Goal: Find specific page/section: Find specific page/section

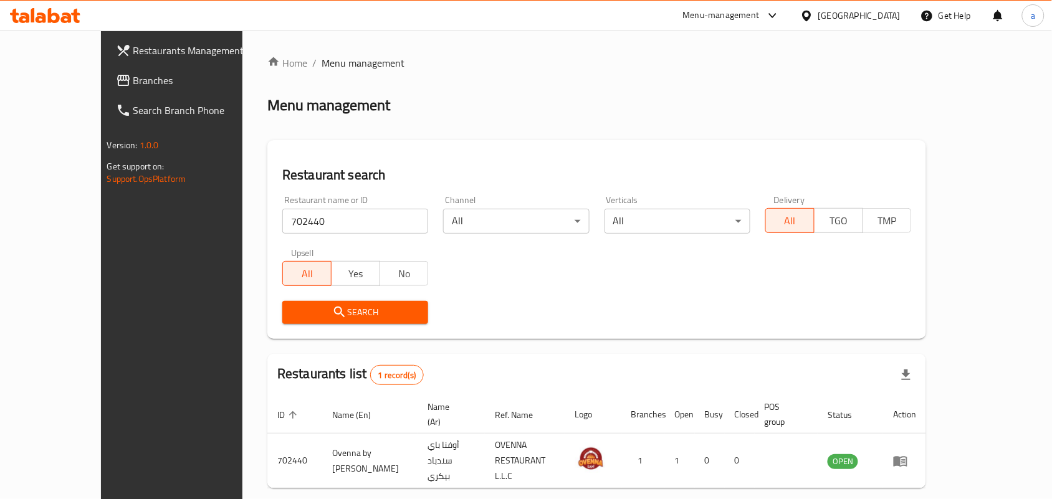
click at [852, 21] on div "[GEOGRAPHIC_DATA]" at bounding box center [860, 16] width 82 height 14
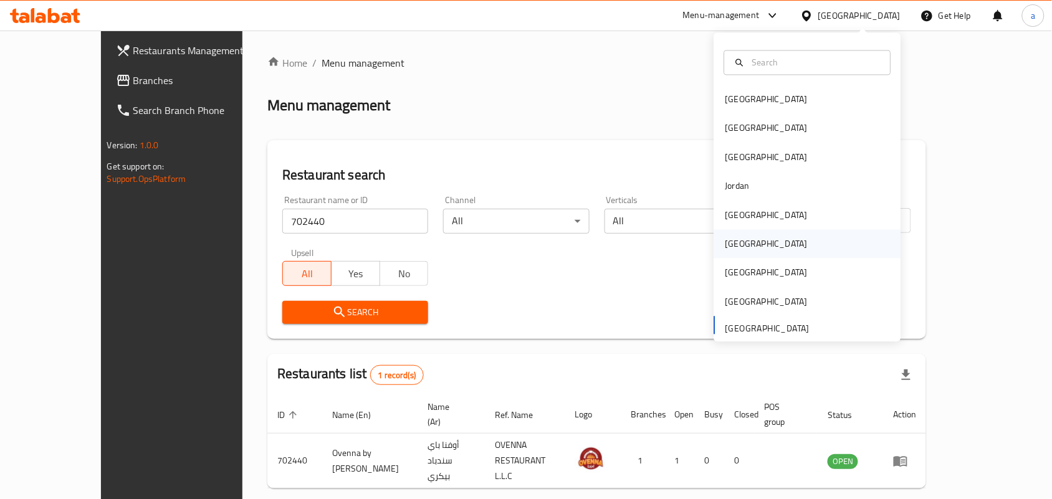
click at [752, 245] on div "[GEOGRAPHIC_DATA]" at bounding box center [807, 244] width 187 height 29
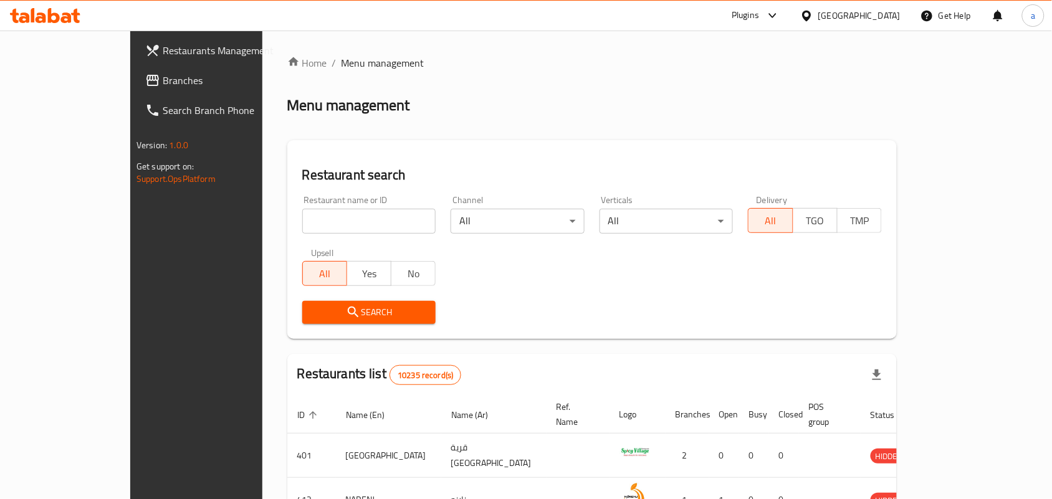
click at [163, 75] on span "Branches" at bounding box center [229, 80] width 133 height 15
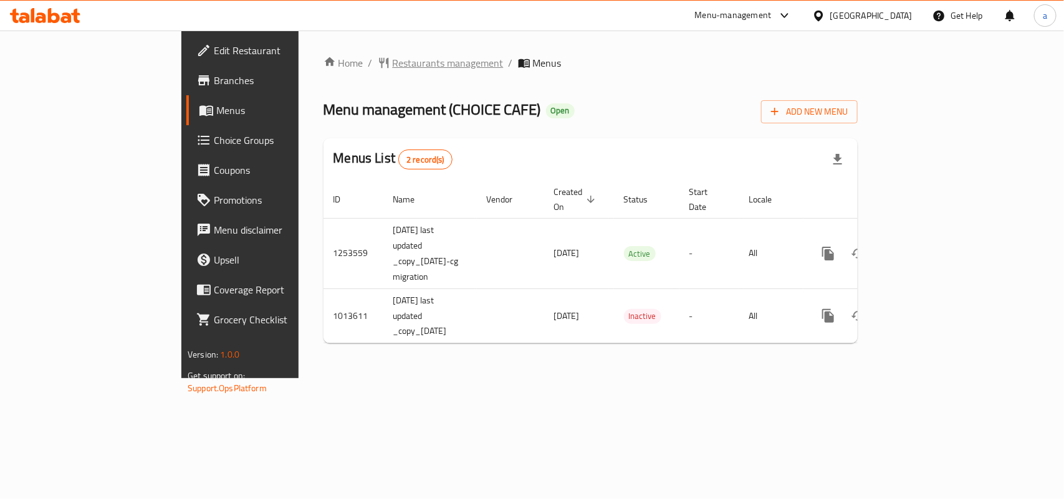
click at [393, 66] on span "Restaurants management" at bounding box center [448, 62] width 111 height 15
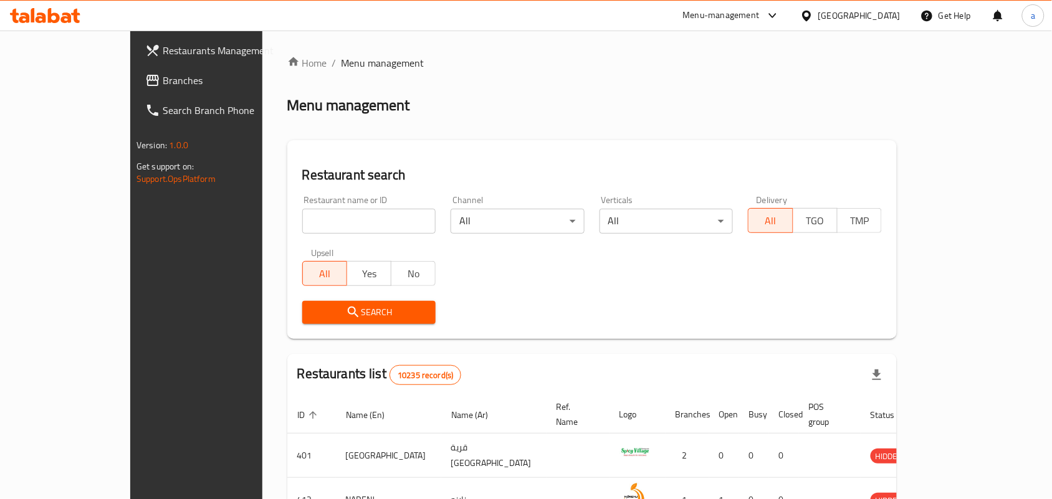
click at [305, 219] on input "search" at bounding box center [369, 221] width 134 height 25
paste input "660798"
type input "660798"
click button "Search" at bounding box center [369, 312] width 134 height 23
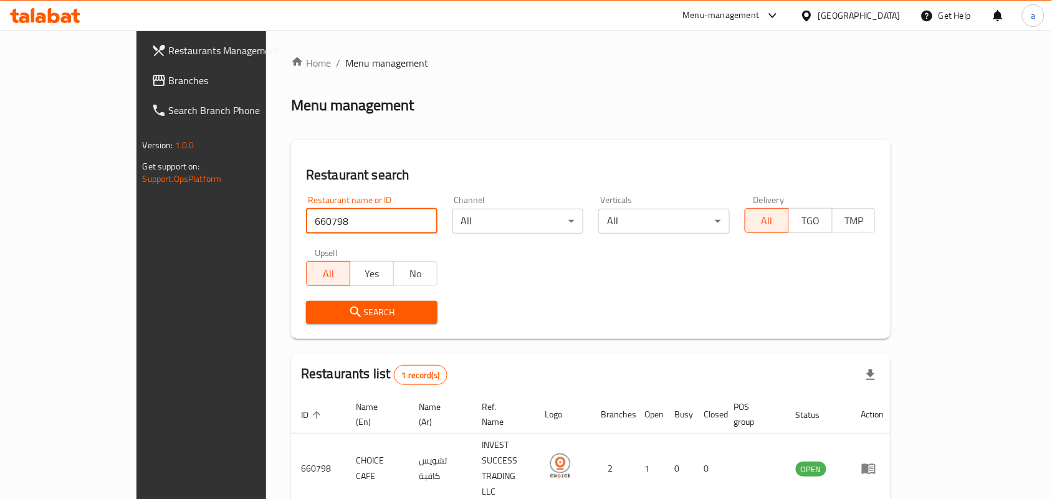
click at [891, 9] on div "[GEOGRAPHIC_DATA]" at bounding box center [860, 16] width 82 height 14
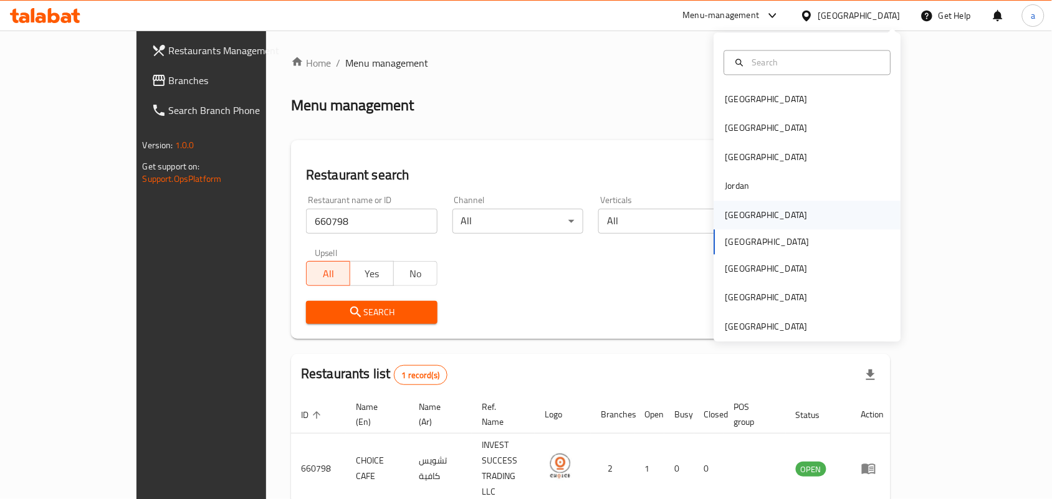
click at [745, 216] on div "[GEOGRAPHIC_DATA]" at bounding box center [767, 215] width 102 height 29
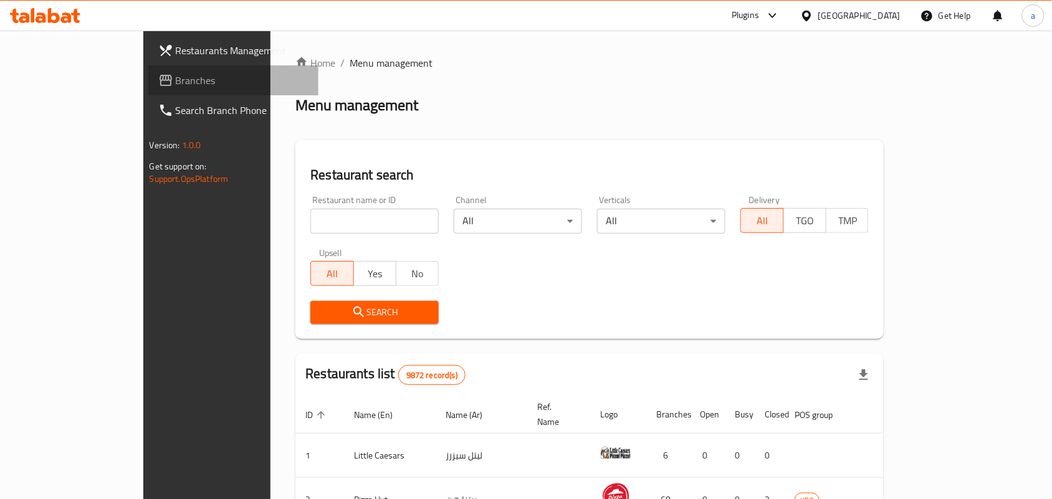
click at [176, 78] on span "Branches" at bounding box center [242, 80] width 133 height 15
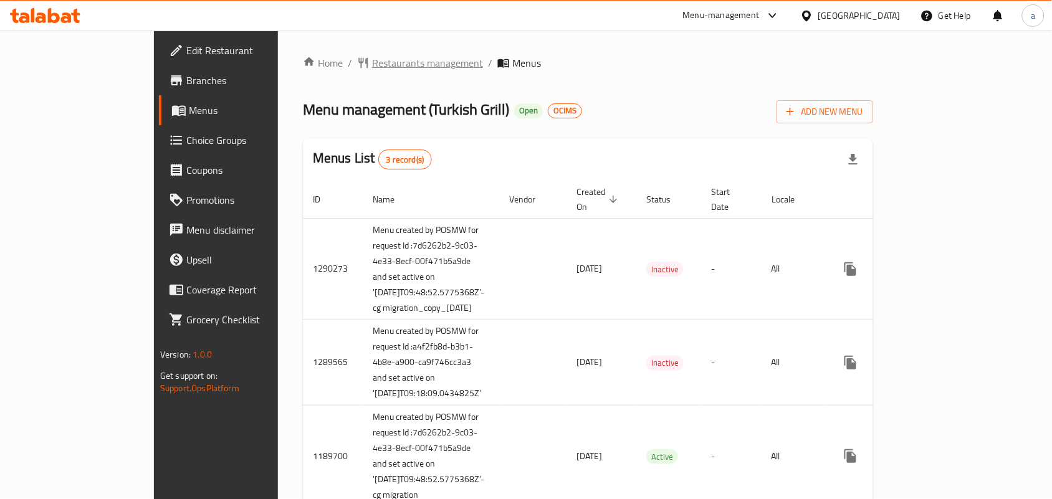
click at [372, 67] on span "Restaurants management" at bounding box center [427, 62] width 111 height 15
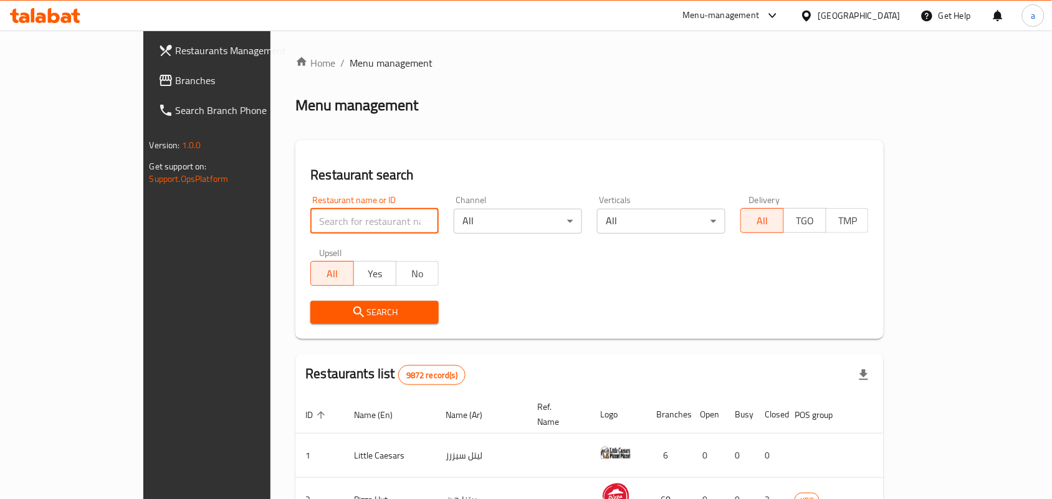
click at [310, 223] on input "search" at bounding box center [374, 221] width 128 height 25
paste input "172"
type input "172"
click button "Search" at bounding box center [374, 312] width 128 height 23
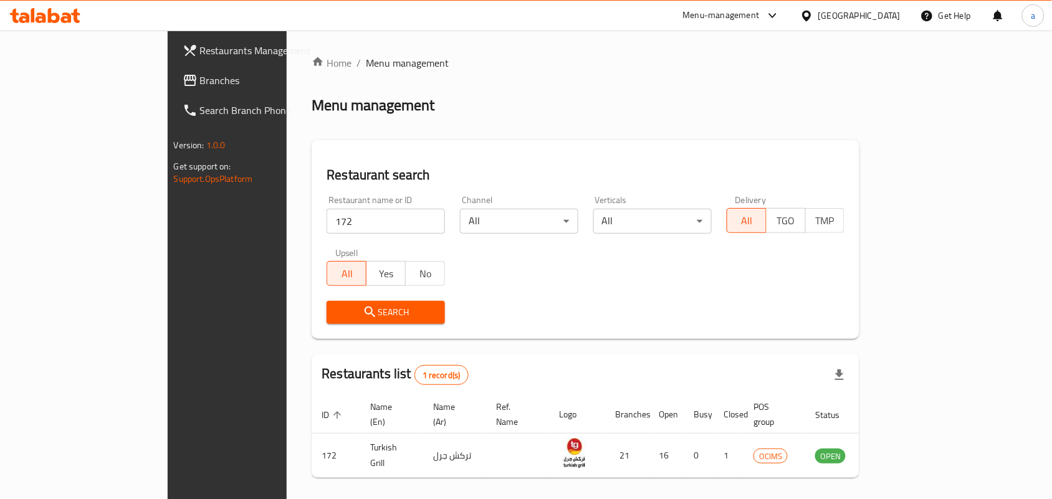
click at [742, 276] on div "Restaurant name or ID 172 Restaurant name or ID Channel All ​ Verticals All ​ D…" at bounding box center [585, 259] width 533 height 143
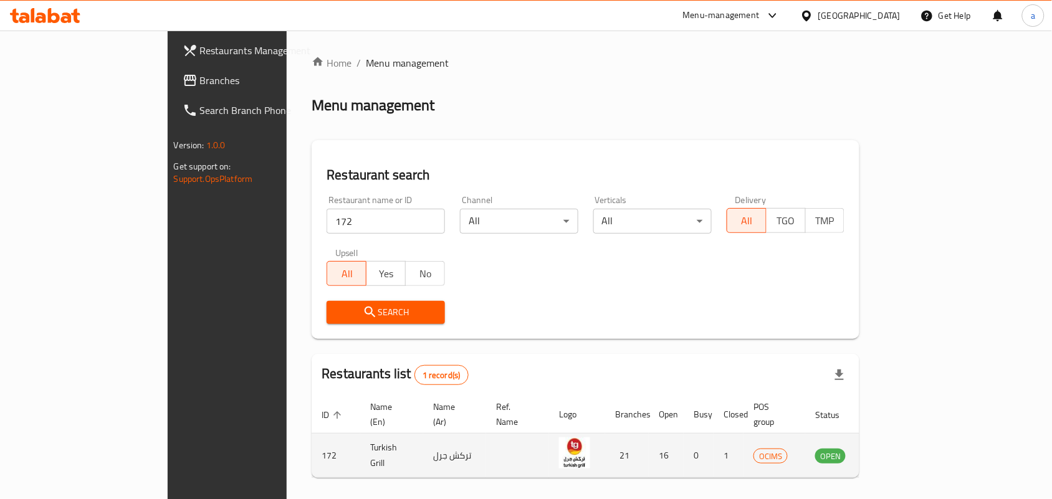
click at [893, 454] on icon "enhanced table" at bounding box center [891, 456] width 4 height 5
